Goal: Task Accomplishment & Management: Use online tool/utility

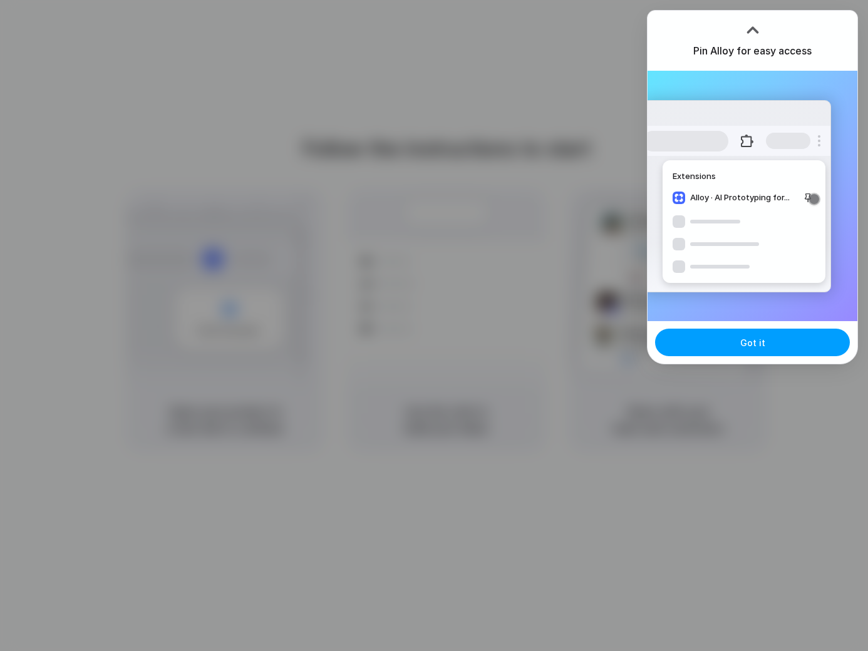
click at [733, 352] on button "Got it" at bounding box center [752, 343] width 195 height 28
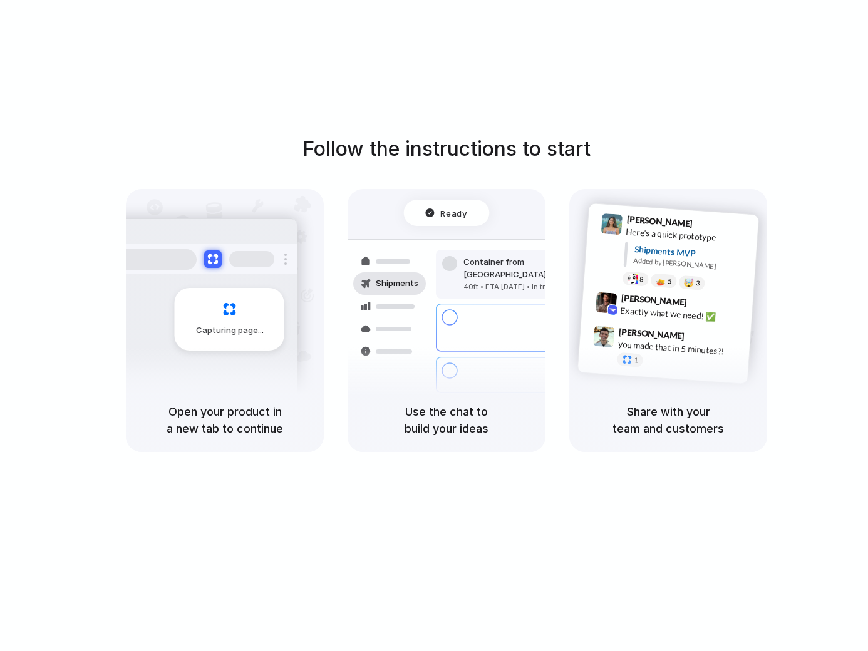
click at [446, 360] on div "Bulk order processing 8 pallets • Warehouse B • Packed" at bounding box center [520, 375] width 169 height 36
click at [248, 362] on div "Capturing page" at bounding box center [202, 315] width 189 height 192
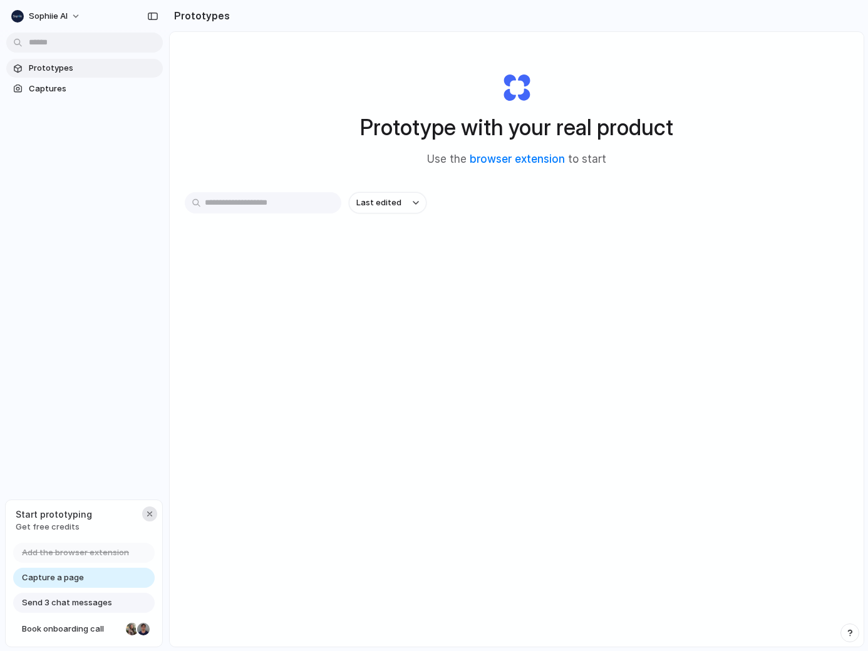
click at [148, 510] on div "button" at bounding box center [150, 514] width 10 height 10
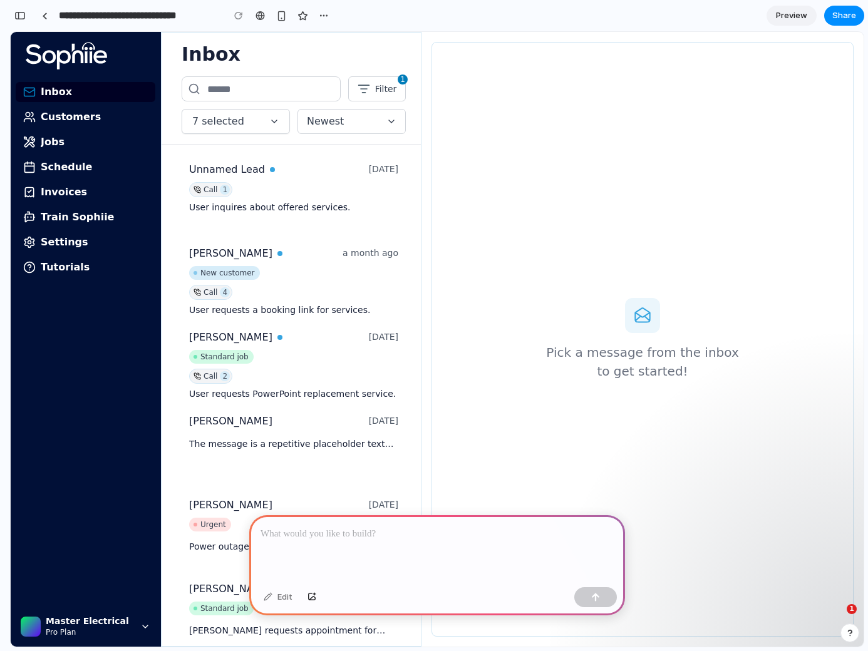
click at [291, 210] on div "User inquires about offered services." at bounding box center [293, 207] width 209 height 11
click at [344, 532] on p at bounding box center [436, 534] width 353 height 15
click at [853, 606] on span "1" at bounding box center [853, 608] width 11 height 11
click at [394, 89] on span "Filter" at bounding box center [386, 89] width 22 height 13
click at [300, 93] on input "text" at bounding box center [261, 88] width 159 height 25
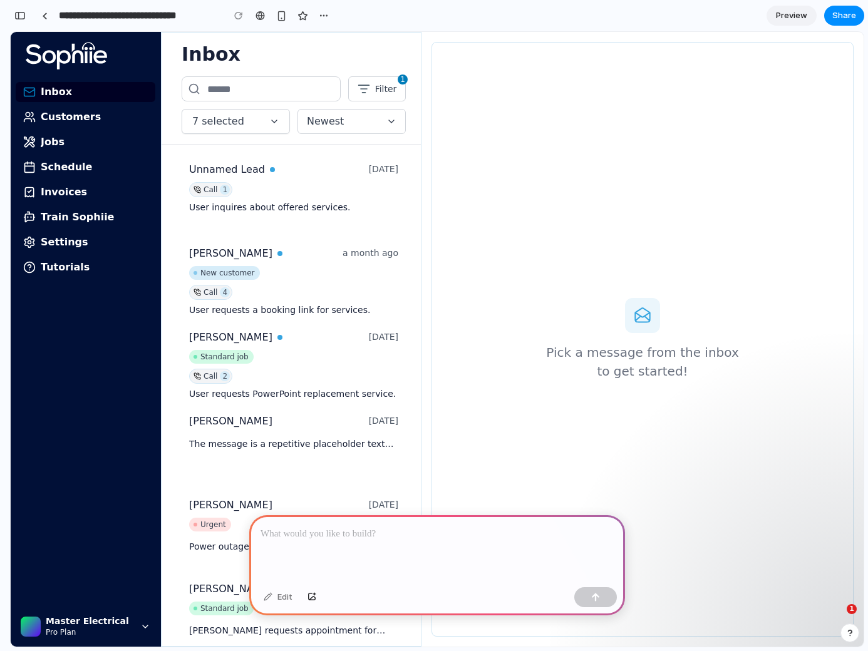
click at [279, 127] on button "7 selected" at bounding box center [236, 121] width 108 height 25
click at [238, 182] on div "Call 1" at bounding box center [293, 189] width 209 height 15
click at [245, 270] on div "New customer" at bounding box center [227, 272] width 54 height 11
click at [41, 15] on link at bounding box center [44, 15] width 19 height 19
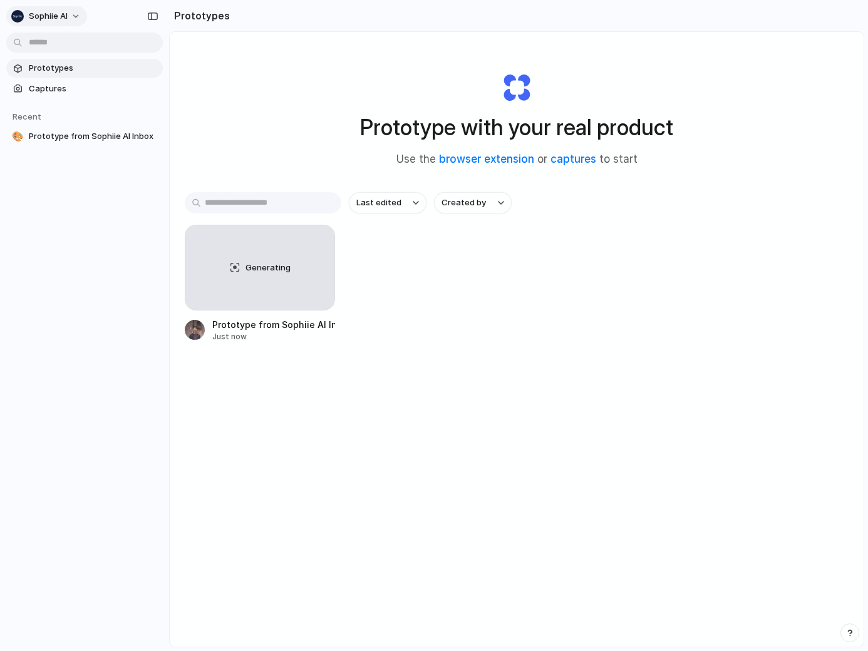
click at [49, 18] on span "Sophiie AI" at bounding box center [48, 16] width 39 height 13
click at [58, 15] on div "Settings Invite members Change theme Sign out" at bounding box center [434, 325] width 868 height 651
click at [604, 331] on div "Generating Prototype from Sophiie AI Inbox Just now" at bounding box center [517, 284] width 664 height 118
